Goal: Task Accomplishment & Management: Manage account settings

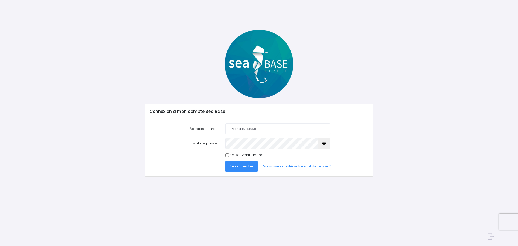
type input "paulinesaget8@gmail.com"
click at [225, 161] on button "Se connecter" at bounding box center [241, 166] width 32 height 11
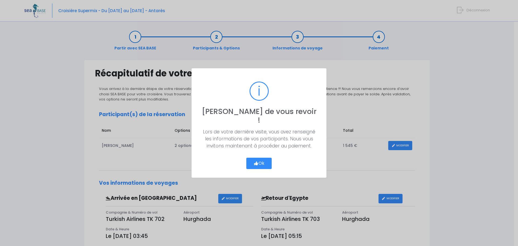
click at [265, 158] on button "Ok" at bounding box center [258, 163] width 25 height 11
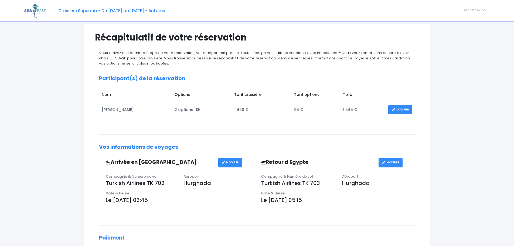
scroll to position [27, 0]
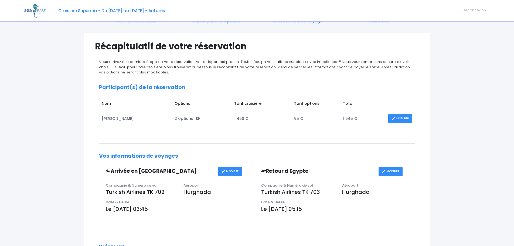
click at [399, 117] on link "MODIFIER" at bounding box center [401, 118] width 24 height 9
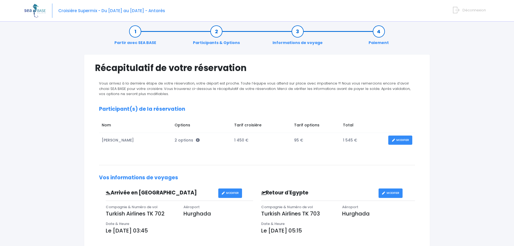
scroll to position [0, 0]
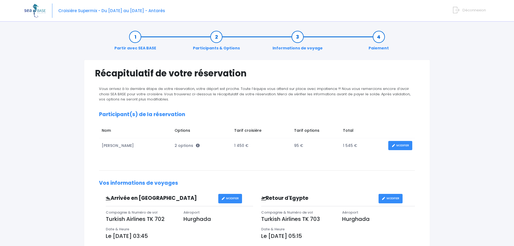
click at [215, 38] on link "Participants & Options" at bounding box center [216, 42] width 52 height 17
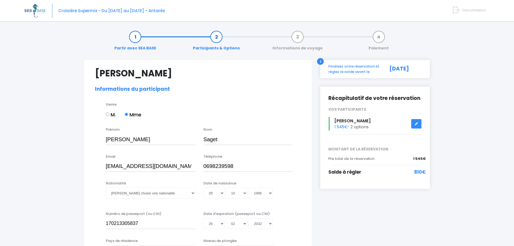
select select "N2"
click at [297, 34] on link "Informations de voyage" at bounding box center [298, 42] width 56 height 17
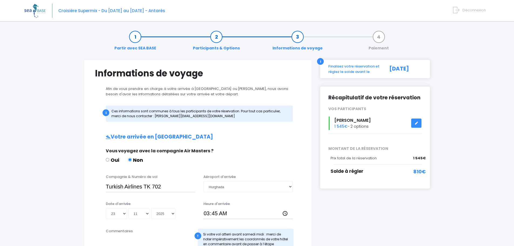
click at [377, 38] on link "Paiement" at bounding box center [379, 42] width 26 height 17
